Goal: Find specific page/section: Find specific page/section

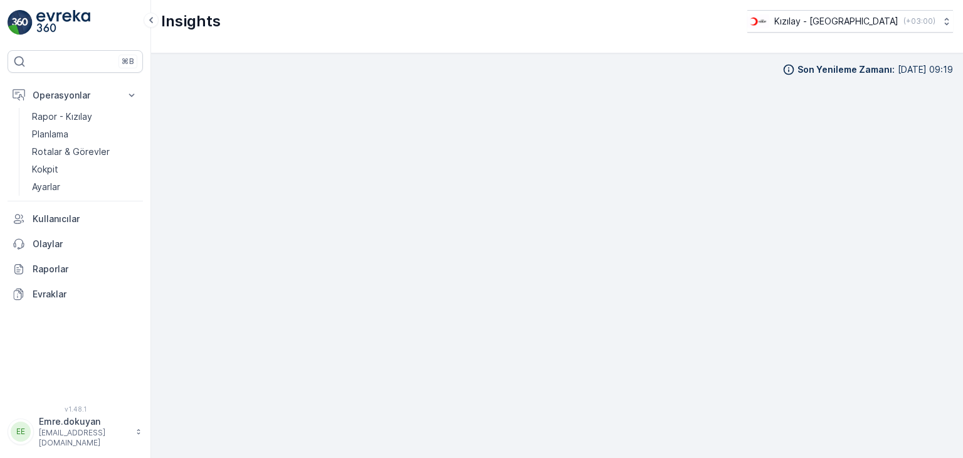
scroll to position [11, 0]
click at [58, 152] on p "Rotalar & Görevler" at bounding box center [71, 151] width 78 height 13
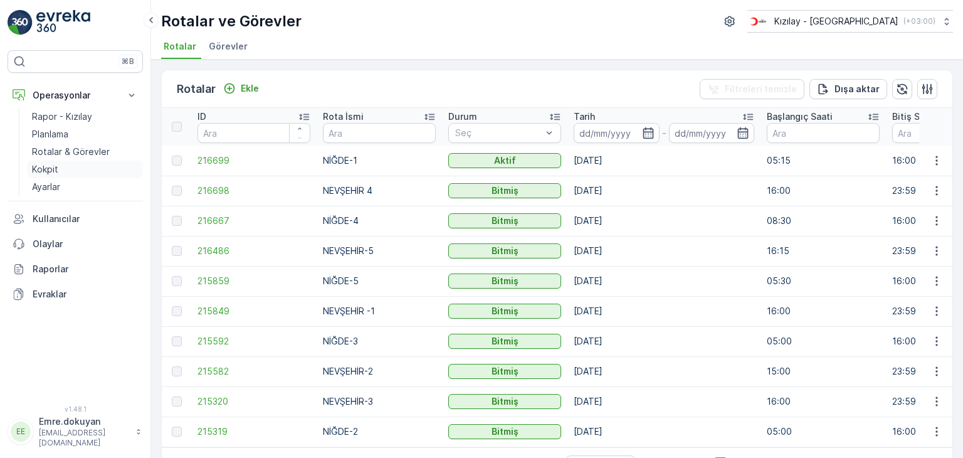
click at [51, 171] on p "Kokpit" at bounding box center [45, 169] width 26 height 13
